Goal: Check status: Check status

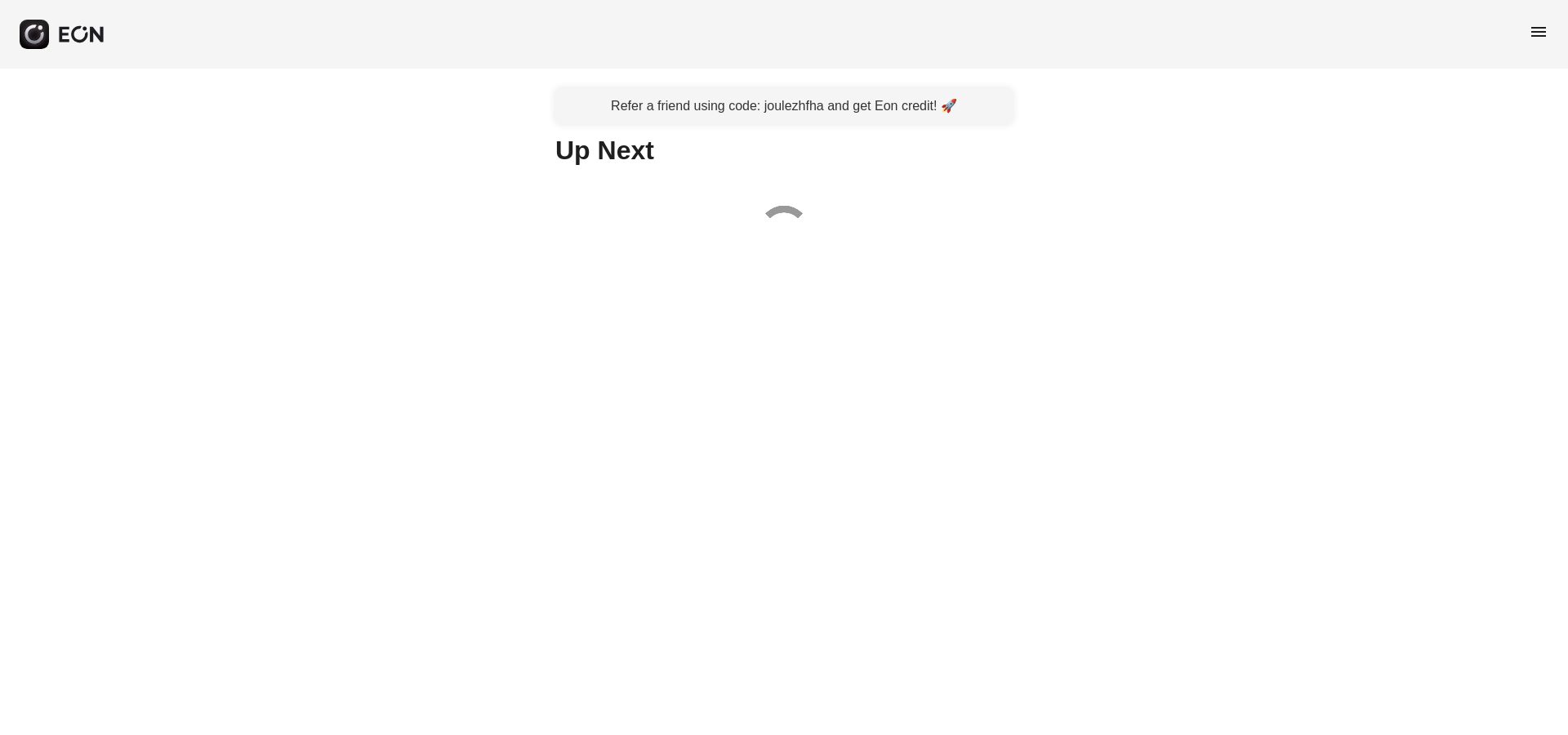
click at [1534, 29] on span "menu" at bounding box center [1539, 31] width 19 height 19
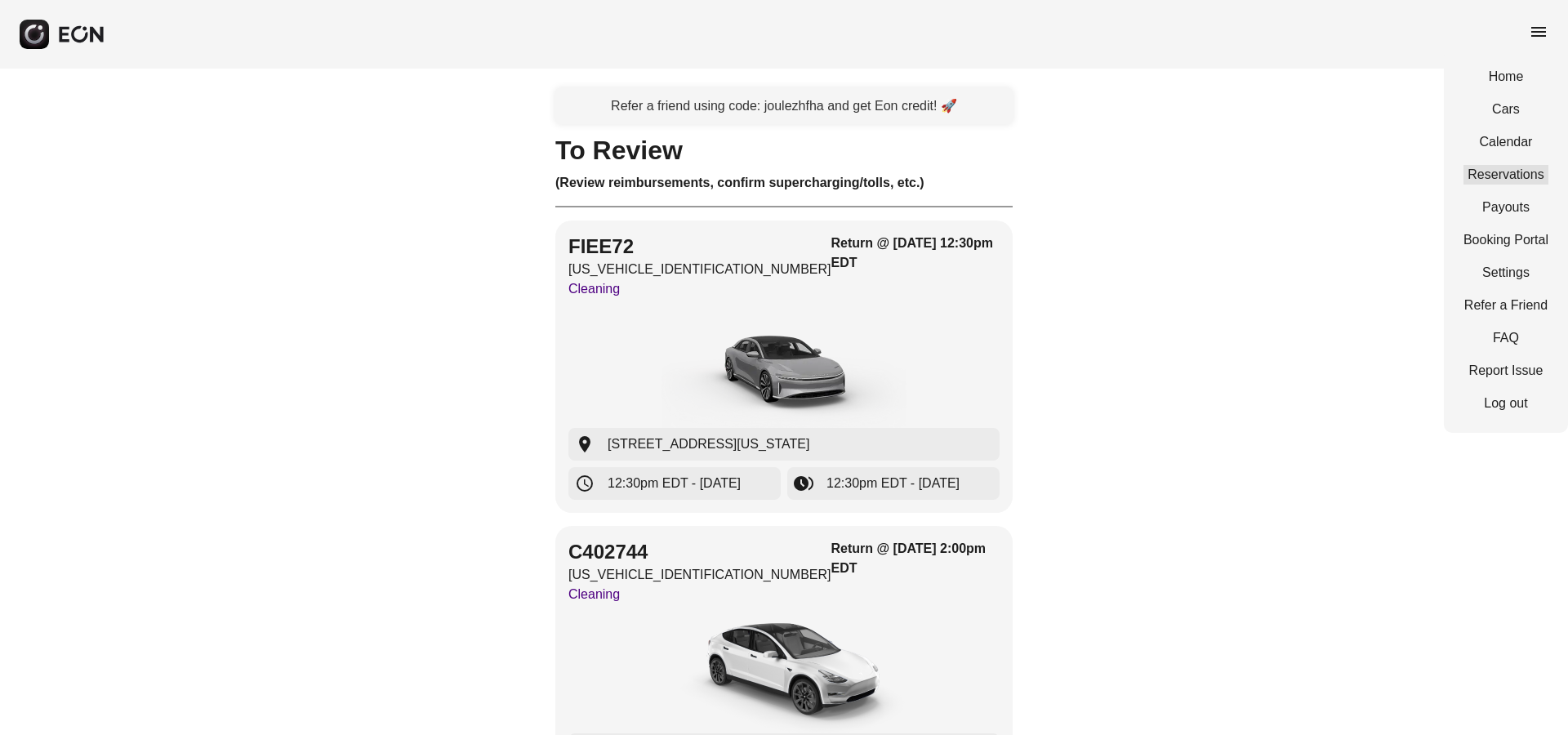
click at [1509, 170] on link "Reservations" at bounding box center [1506, 174] width 85 height 19
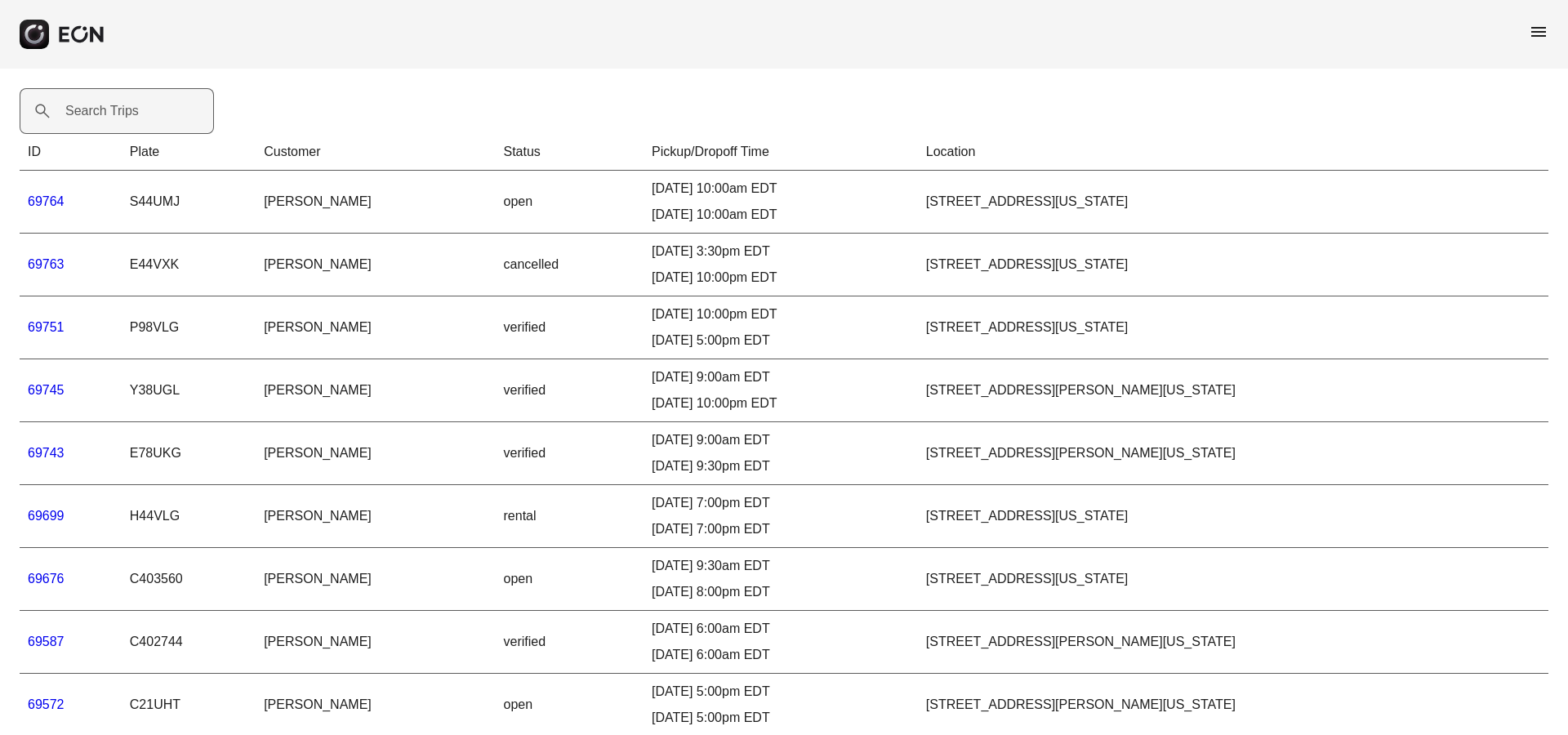
click at [109, 112] on label "Search Trips" at bounding box center [102, 110] width 73 height 19
click at [109, 112] on Trips "Search Trips" at bounding box center [116, 111] width 195 height 45
paste Trips "*****"
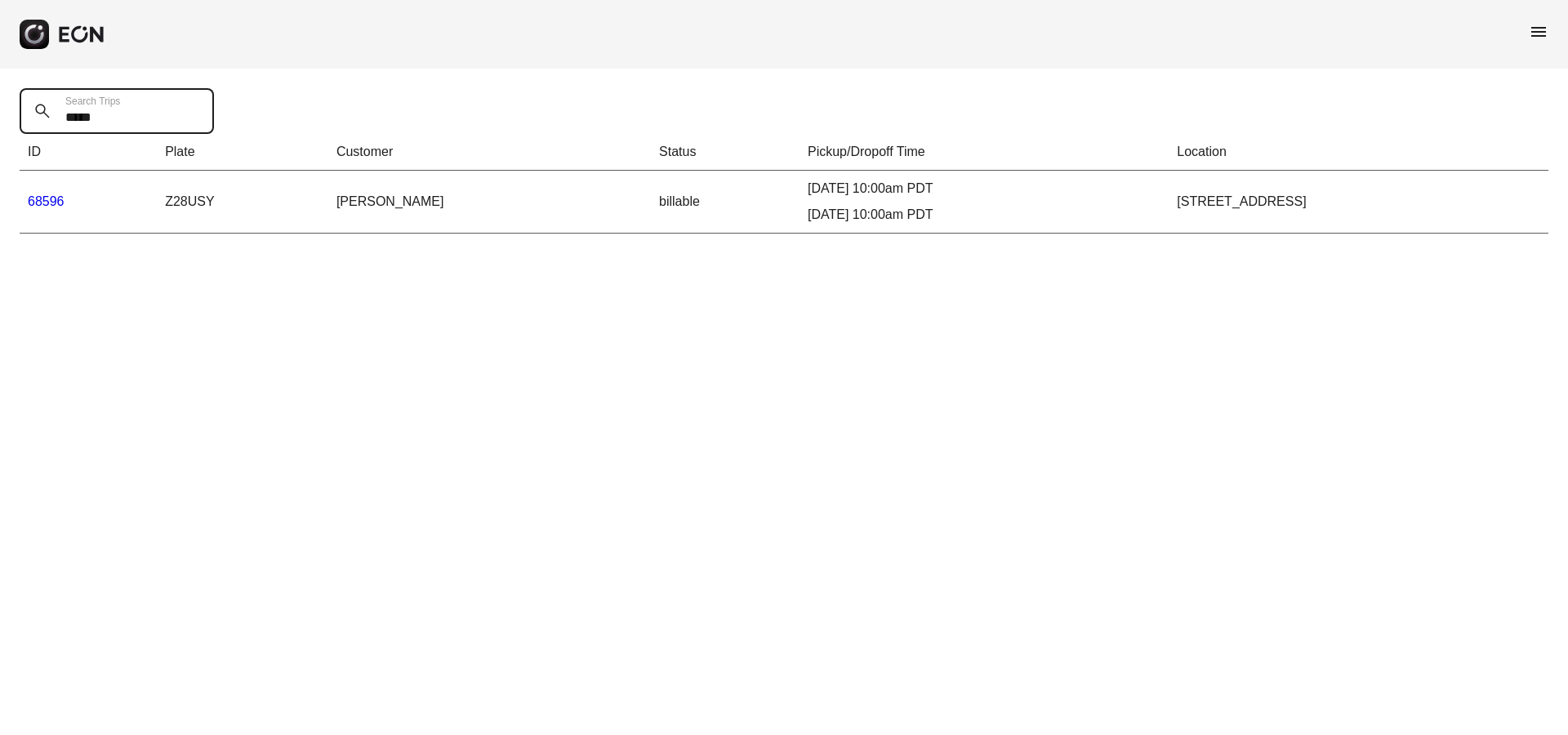
type Trips "*****"
click at [47, 201] on link "68596" at bounding box center [46, 201] width 37 height 13
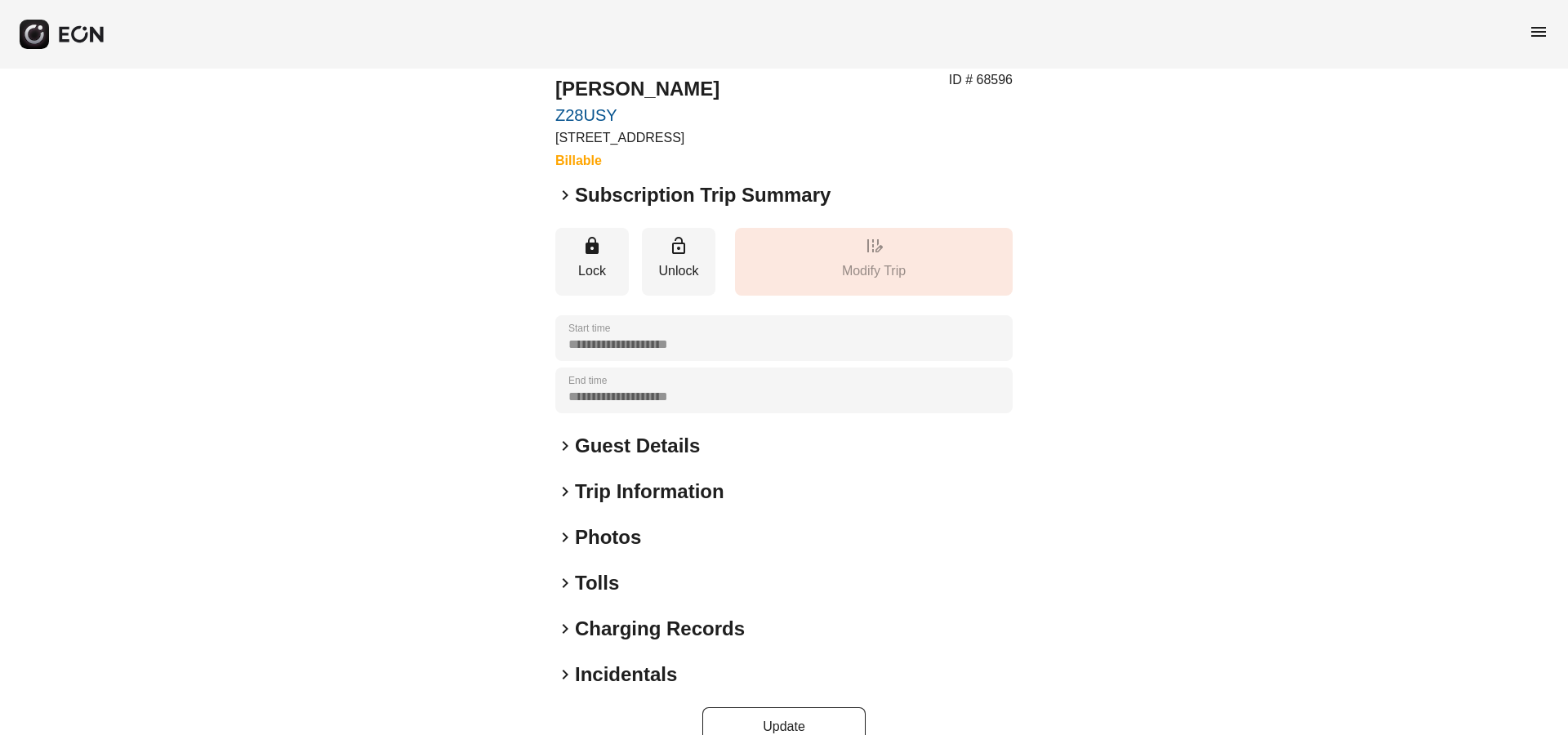
scroll to position [80, 0]
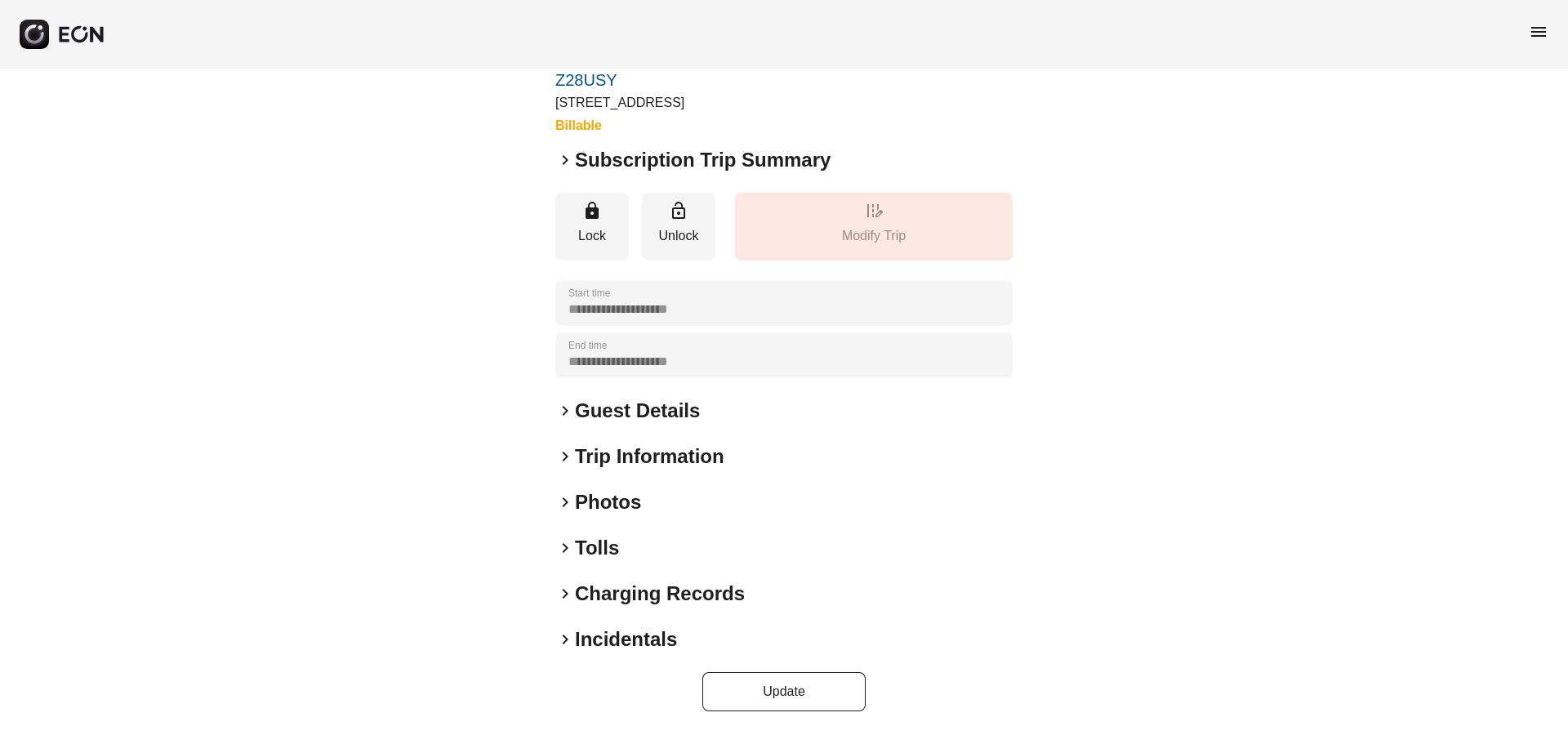
click at [564, 638] on span "keyboard_arrow_right" at bounding box center [565, 639] width 19 height 19
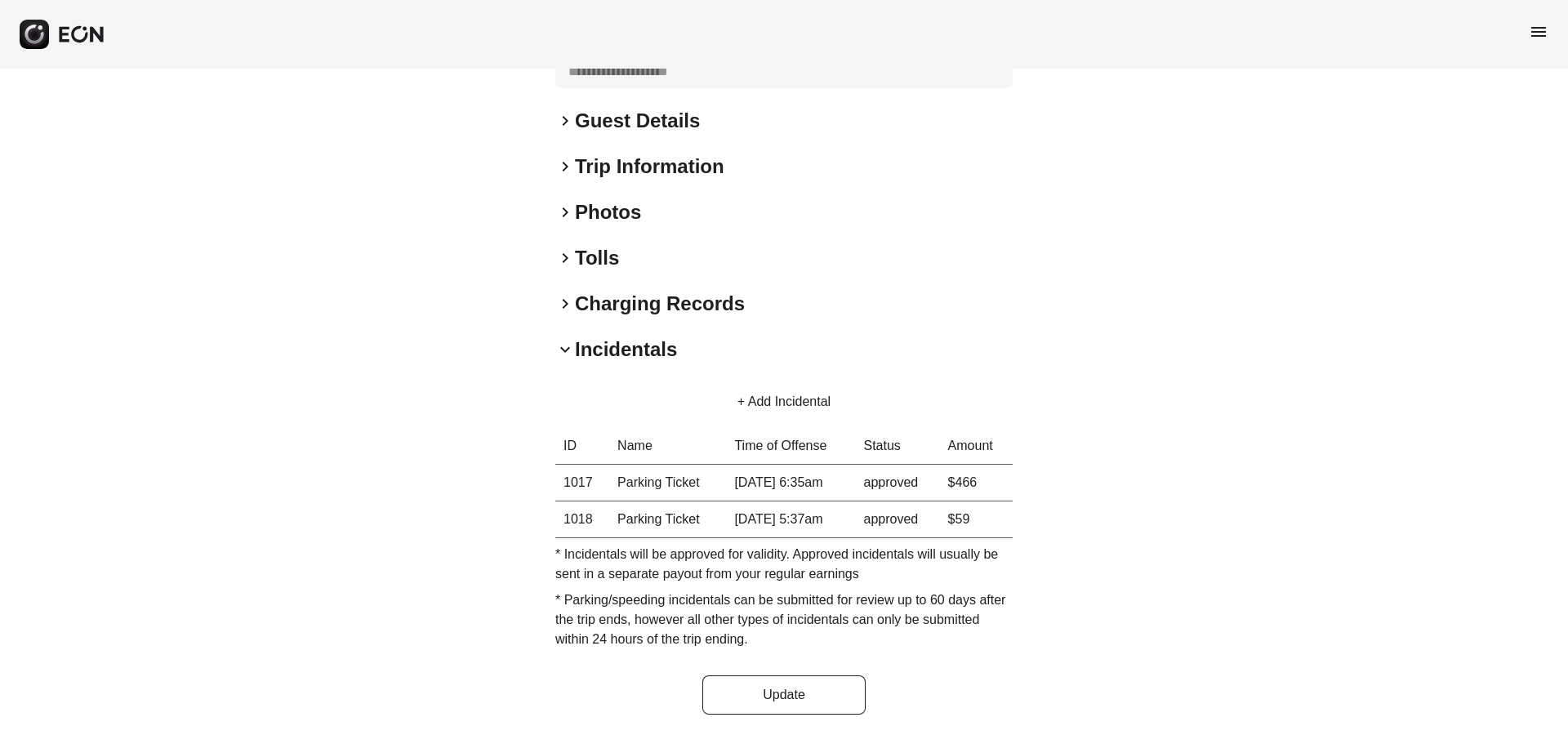
scroll to position [373, 0]
click at [572, 205] on span "keyboard_arrow_right" at bounding box center [565, 209] width 19 height 19
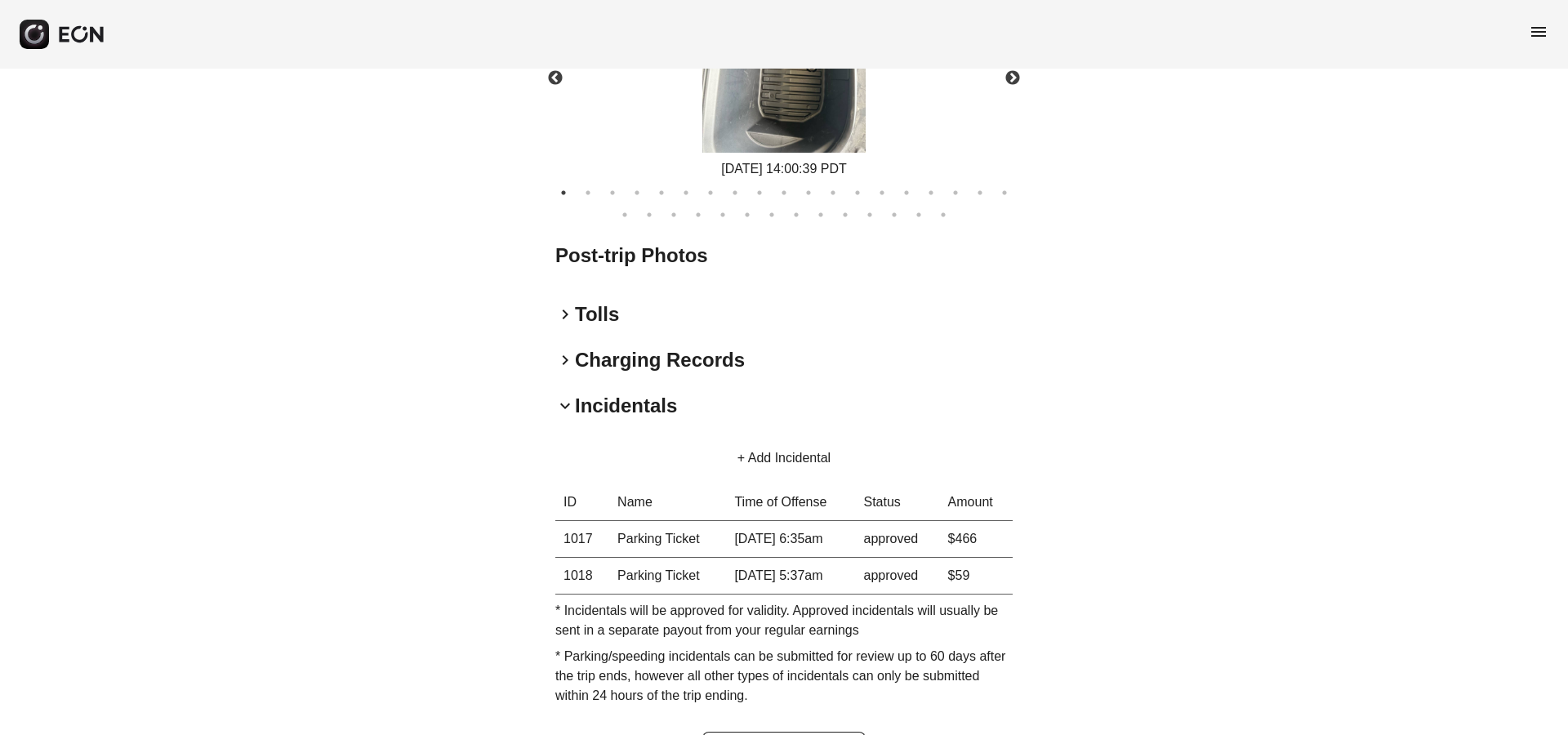
scroll to position [898, 0]
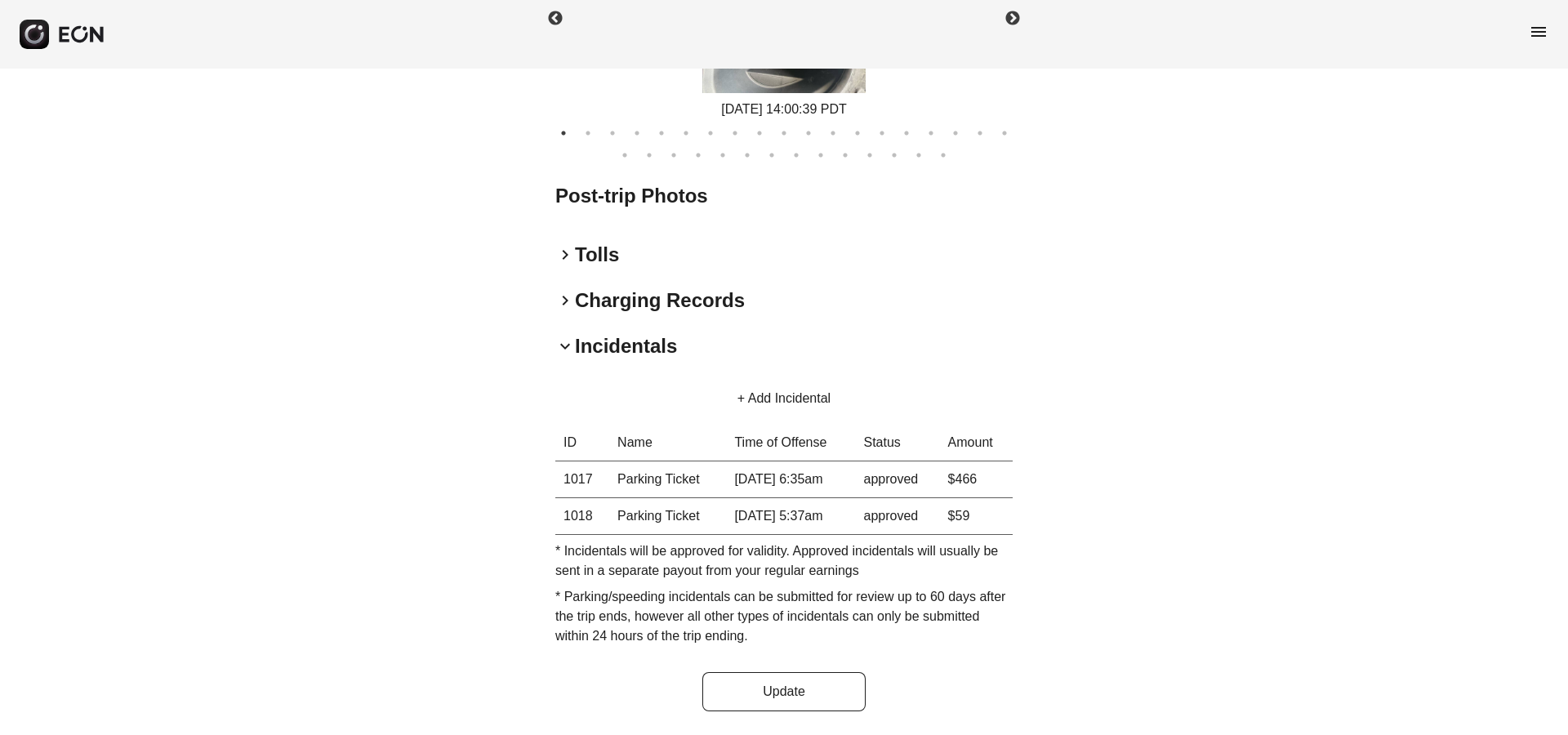
click at [661, 514] on td "Parking Ticket" at bounding box center [668, 516] width 117 height 37
click at [798, 689] on button "Update" at bounding box center [784, 691] width 163 height 40
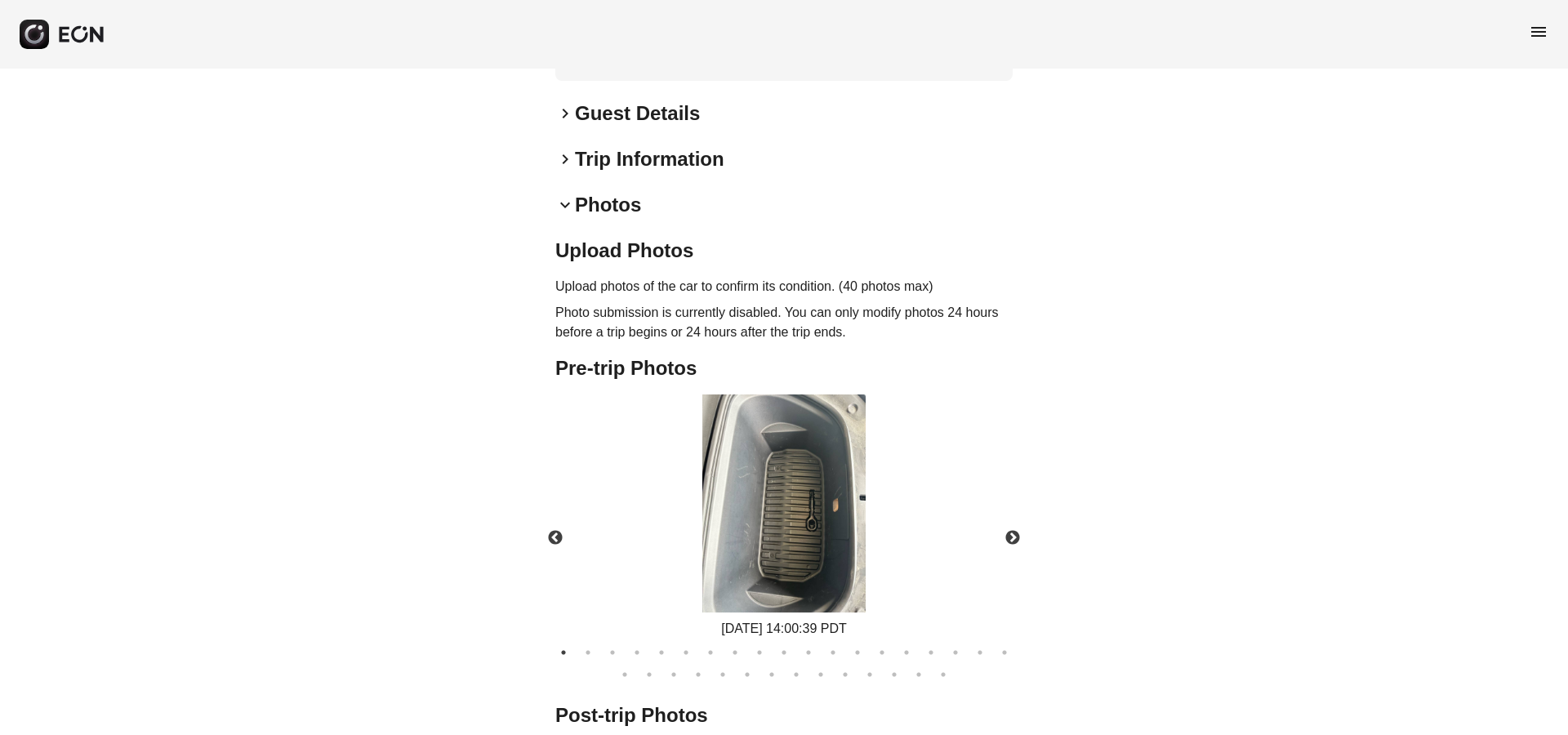
scroll to position [374, 0]
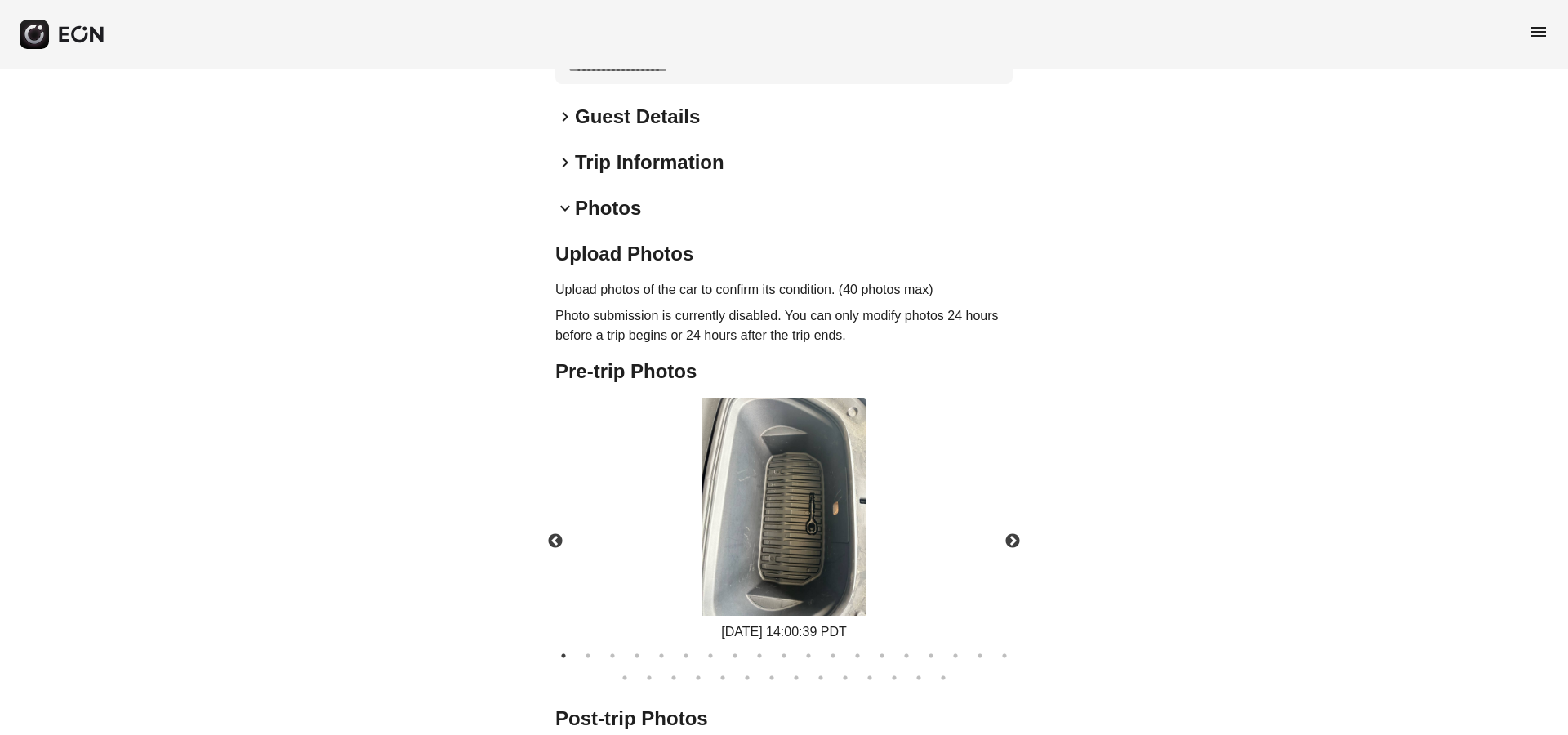
click at [609, 258] on h2 "Upload Photos" at bounding box center [784, 253] width 457 height 26
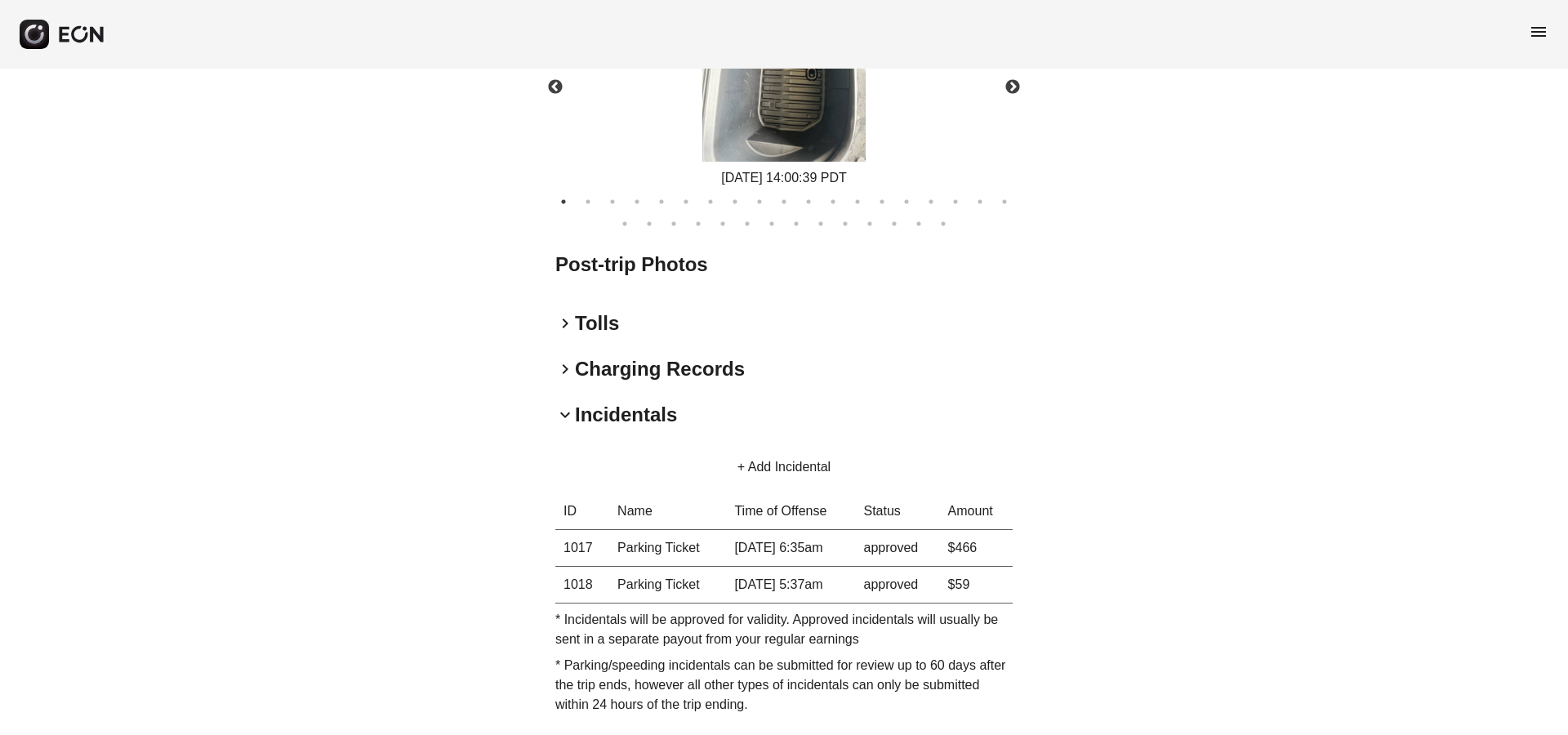
scroll to position [898, 0]
